Goal: Transaction & Acquisition: Book appointment/travel/reservation

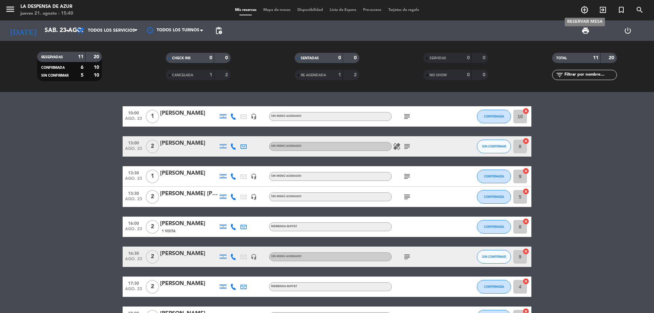
click at [584, 11] on icon "add_circle_outline" at bounding box center [584, 10] width 8 height 8
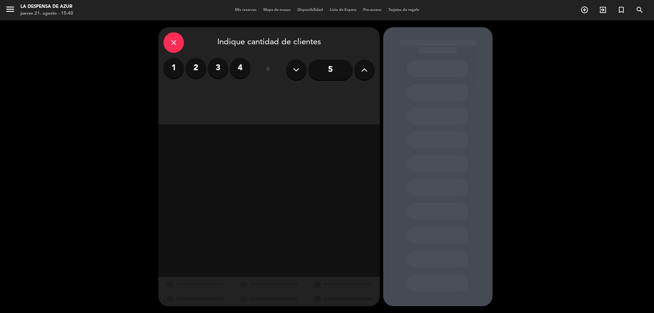
click at [199, 73] on label "2" at bounding box center [196, 68] width 20 height 20
click at [183, 95] on div "Desayuno" at bounding box center [189, 94] width 51 height 14
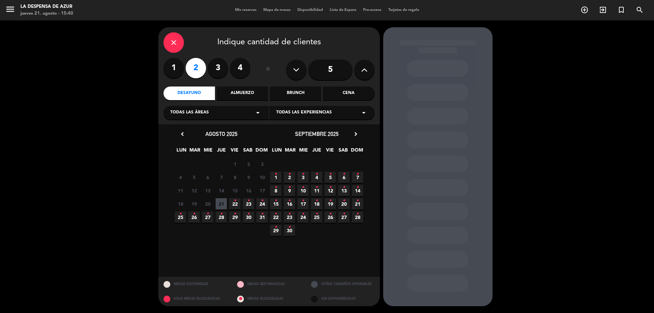
click at [208, 217] on icon "•" at bounding box center [207, 213] width 2 height 11
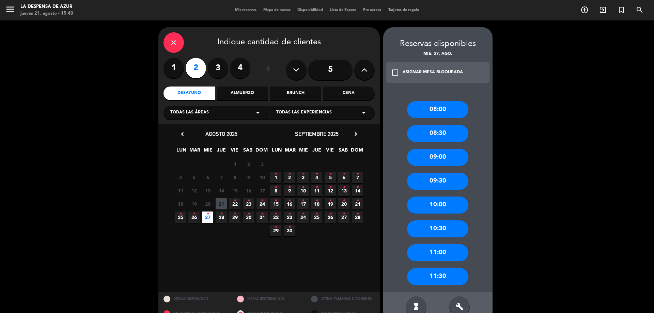
click at [446, 158] on div "09:00" at bounding box center [437, 157] width 61 height 17
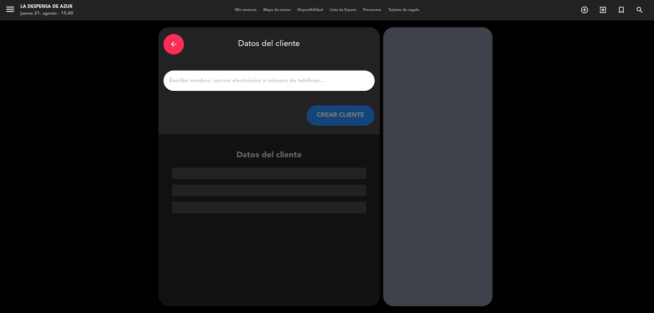
click at [335, 83] on input "1" at bounding box center [269, 81] width 201 height 10
paste input "[PERSON_NAME] 3514032330 // v. 20083 // Reco + mesón x2 // BE - DEBEN ABONAR LO…"
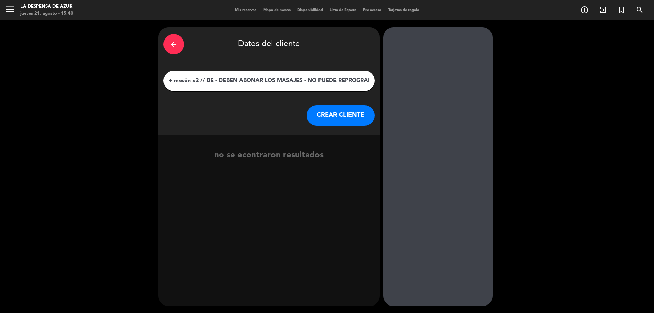
type input "[PERSON_NAME] 3514032330 // v. 20083 // Reco + mesón x2 // BE - DEBEN ABONAR LO…"
click at [323, 114] on button "CREAR CLIENTE" at bounding box center [341, 115] width 68 height 20
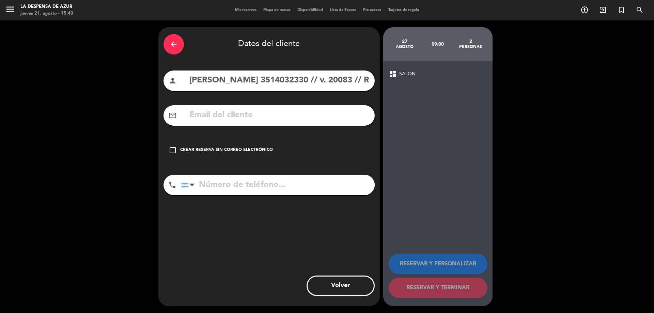
drag, startPoint x: 240, startPoint y: 80, endPoint x: 288, endPoint y: 88, distance: 47.9
click at [288, 88] on input "[PERSON_NAME] 3514032330 // v. 20083 // Reco + mesón x2 // BE - DEBEN ABONAR LO…" at bounding box center [279, 81] width 181 height 14
type input "[PERSON_NAME] // v. 20083 // Reco + mesón x2 // BE - DEBEN ABONAR LOS MASAJES -…"
click at [257, 180] on input "tel" at bounding box center [277, 185] width 193 height 20
paste input "3514032330"
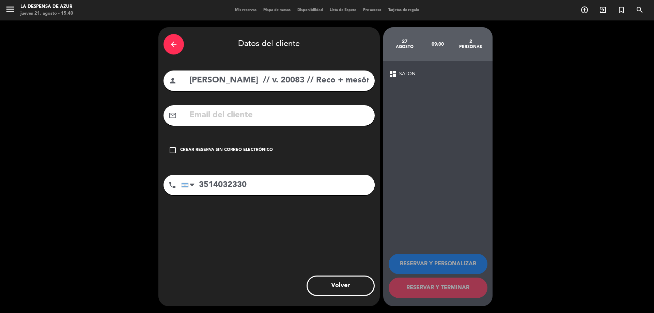
type input "3514032330"
click at [238, 148] on div "Crear reserva sin correo electrónico" at bounding box center [226, 150] width 93 height 7
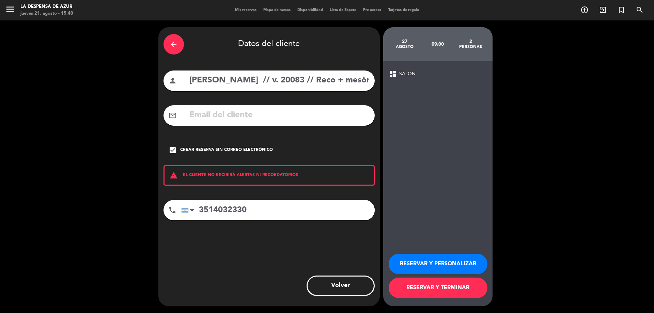
scroll to position [0, 267]
drag, startPoint x: 241, startPoint y: 80, endPoint x: 458, endPoint y: 93, distance: 217.0
click at [458, 93] on div "arrow_back Datos del cliente person [PERSON_NAME] // v. 20083 // Reco + mesón x…" at bounding box center [327, 166] width 654 height 293
type input "[PERSON_NAME]"
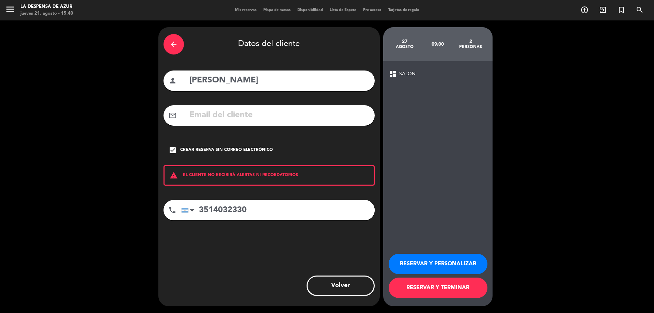
click at [444, 266] on button "RESERVAR Y PERSONALIZAR" at bounding box center [438, 264] width 99 height 20
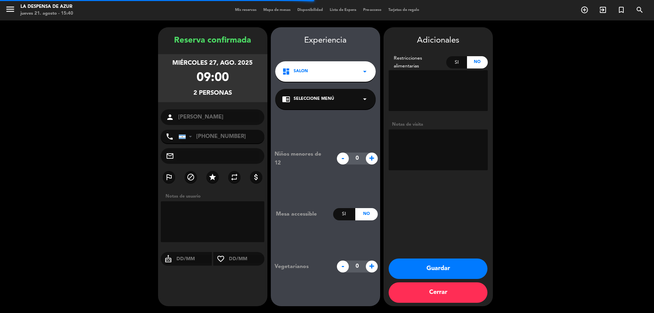
click at [428, 138] on textarea at bounding box center [438, 149] width 99 height 41
paste textarea "// v. 20083 // Reco + mesón x2 // BE - DEBEN ABONAR LOS MASAJES - NO PUEDE REPR…"
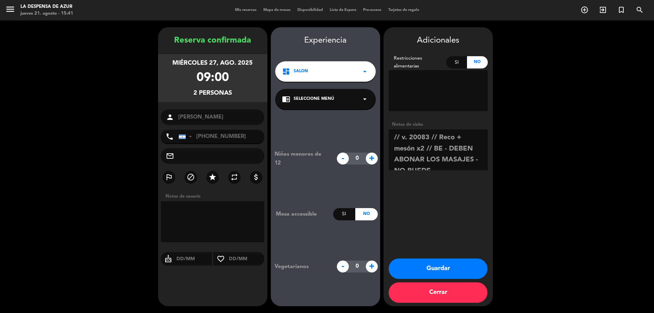
drag, startPoint x: 471, startPoint y: 138, endPoint x: 438, endPoint y: 137, distance: 33.0
click at [438, 137] on textarea at bounding box center [438, 149] width 99 height 41
drag, startPoint x: 457, startPoint y: 133, endPoint x: 477, endPoint y: 146, distance: 23.7
click at [463, 135] on textarea at bounding box center [438, 149] width 99 height 41
click at [474, 141] on textarea at bounding box center [438, 149] width 99 height 41
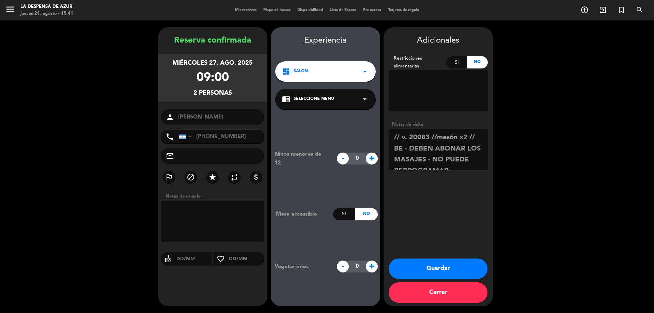
click at [472, 139] on textarea at bounding box center [438, 149] width 99 height 41
click at [481, 141] on textarea at bounding box center [438, 149] width 99 height 41
drag, startPoint x: 404, startPoint y: 147, endPoint x: 476, endPoint y: 200, distance: 89.3
click at [476, 200] on div "Adicionales Restricciones alimentarias Si No Notas de visita Guardar Cerrar" at bounding box center [438, 166] width 109 height 279
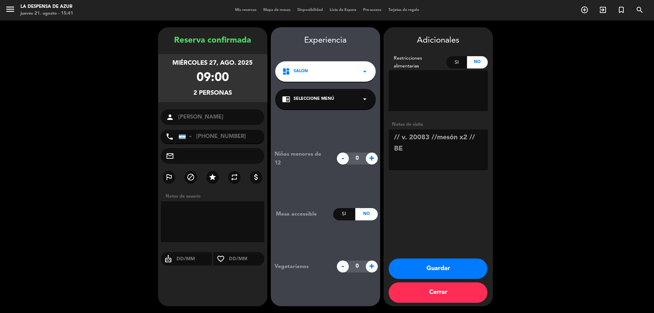
scroll to position [0, 0]
click at [476, 138] on textarea at bounding box center [438, 149] width 99 height 41
type textarea "// v. 20083 //mesón x2 // tienen spa a las 10hs // BE"
click at [453, 261] on button "Guardar" at bounding box center [438, 269] width 99 height 20
